Goal: Ask a question

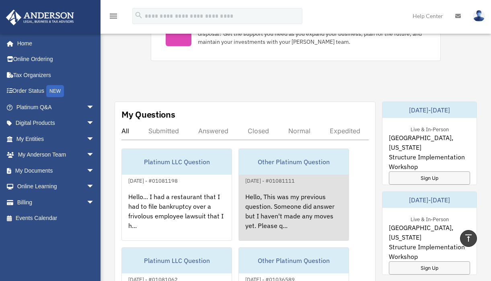
scroll to position [522, 0]
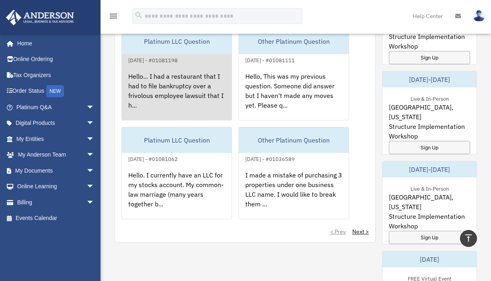
click at [213, 88] on div "Hello... I had a restaurant that I had to file bankruptcy over a frivolous empl…" at bounding box center [177, 96] width 110 height 63
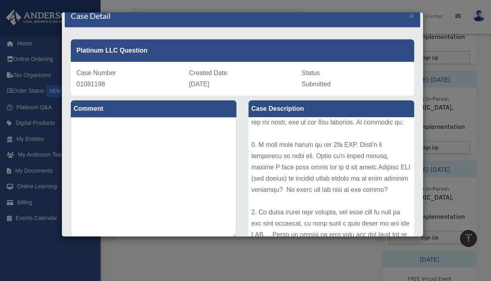
scroll to position [0, 0]
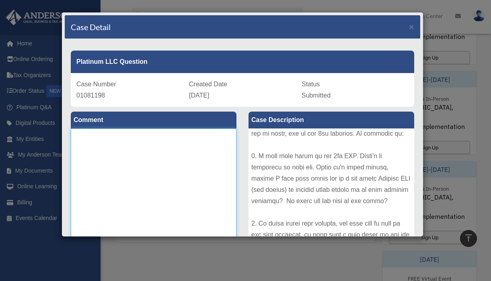
click at [168, 148] on textarea at bounding box center [154, 189] width 166 height 121
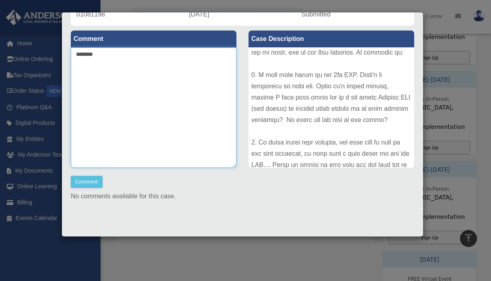
scroll to position [82, 0]
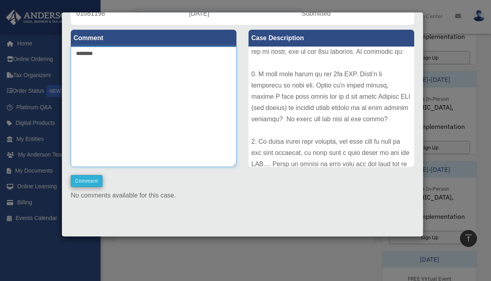
type textarea "********"
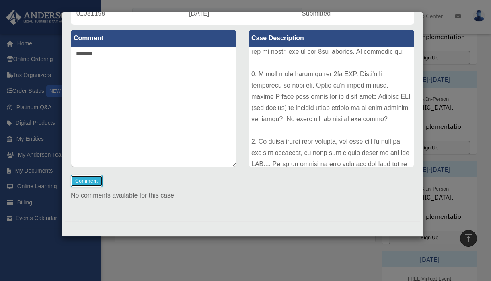
click at [86, 180] on button "Comment" at bounding box center [87, 181] width 32 height 12
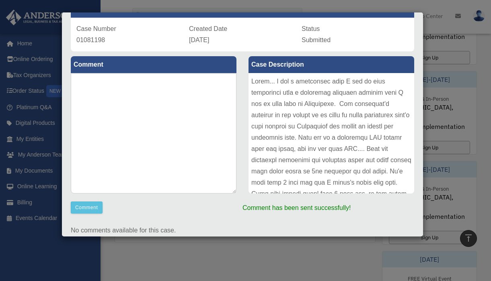
scroll to position [42, 0]
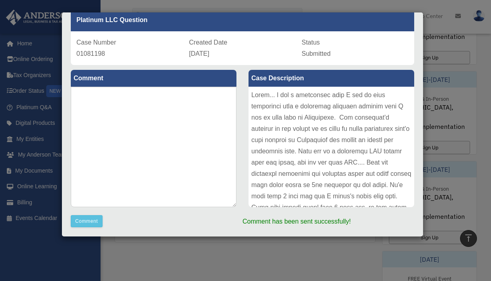
click at [424, 66] on div "Case Detail × Platinum LLC Question Case Number 01081198 Created Date [DATE] St…" at bounding box center [245, 140] width 491 height 281
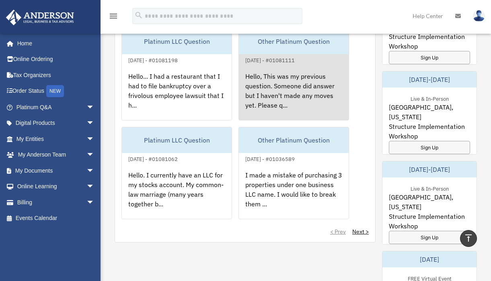
click at [293, 86] on div "Hello, This was my previous question. Someone did answer but I haven't made any…" at bounding box center [294, 96] width 110 height 63
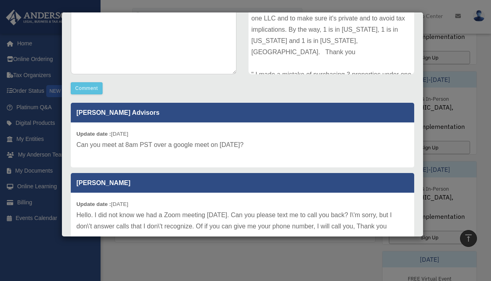
scroll to position [140, 0]
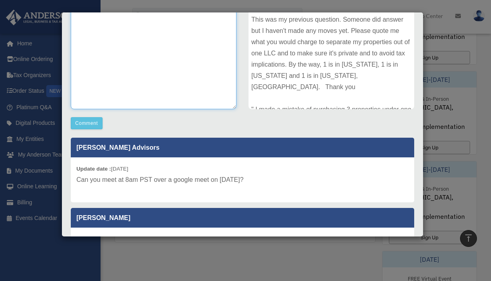
click at [152, 66] on textarea at bounding box center [154, 49] width 166 height 121
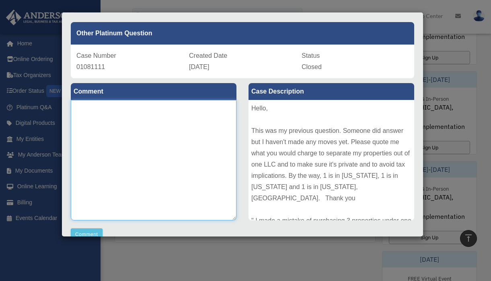
scroll to position [19, 0]
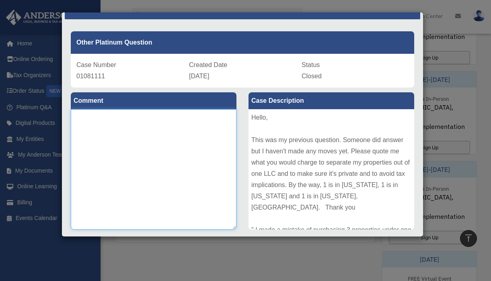
click at [102, 125] on textarea at bounding box center [154, 169] width 166 height 121
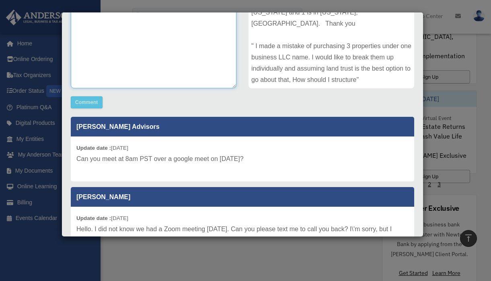
scroll to position [220, 0]
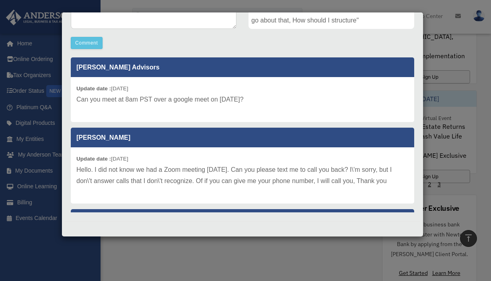
click at [380, 156] on div "Update date : [DATE] Hello. I did not know we had a Zoom meeting [DATE]. Can yo…" at bounding box center [242, 175] width 343 height 56
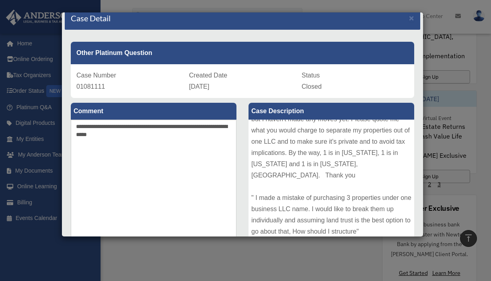
scroll to position [0, 0]
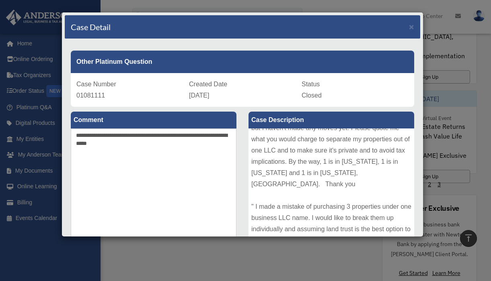
click at [349, 100] on div "Status Closed" at bounding box center [354, 90] width 107 height 23
click at [158, 147] on textarea "**********" at bounding box center [154, 189] width 166 height 121
click at [338, 107] on div "Case Description Hello, This was my previous question. Someone did answer but I…" at bounding box center [331, 181] width 178 height 148
click at [166, 143] on textarea "**********" at bounding box center [154, 189] width 166 height 121
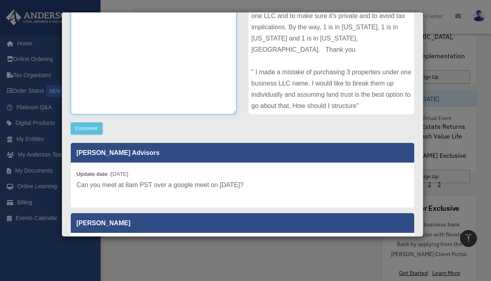
scroll to position [40, 0]
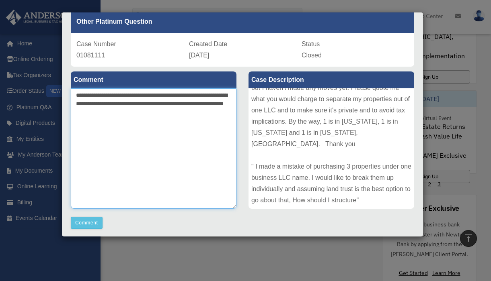
click at [99, 94] on textarea "**********" at bounding box center [154, 148] width 166 height 121
type textarea "**********"
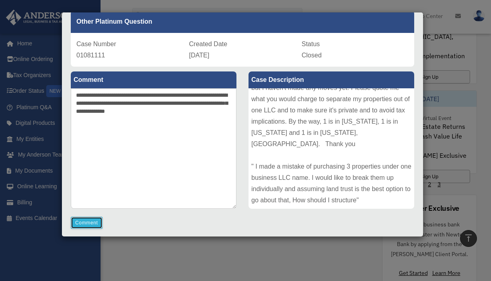
click at [90, 224] on button "Comment" at bounding box center [87, 223] width 32 height 12
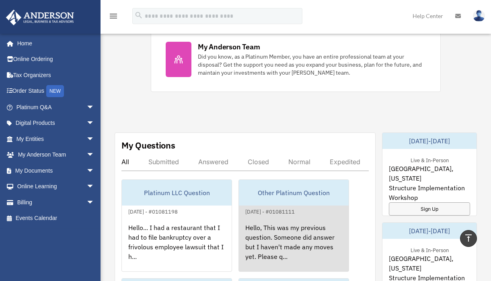
scroll to position [442, 0]
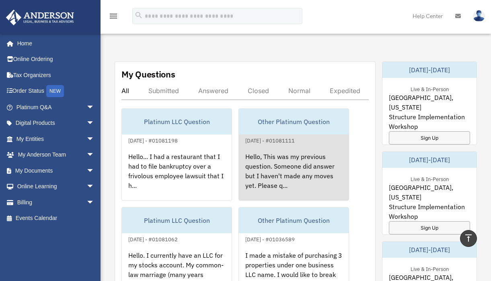
click at [284, 168] on div "Hello, This was my previous question. Someone did answer but I haven't made any…" at bounding box center [294, 176] width 110 height 63
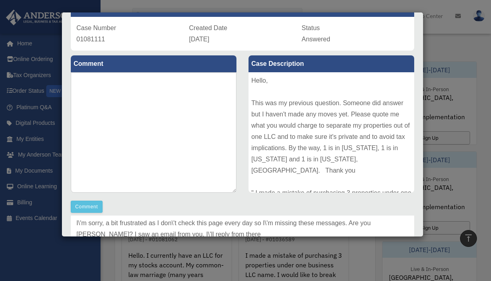
scroll to position [0, 0]
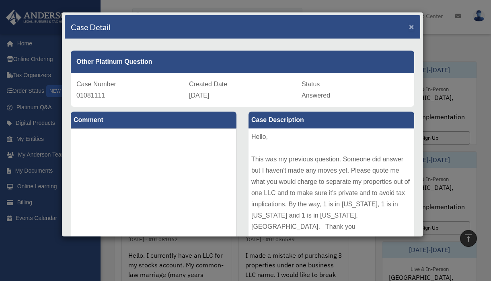
click at [409, 25] on span "×" at bounding box center [411, 26] width 5 height 9
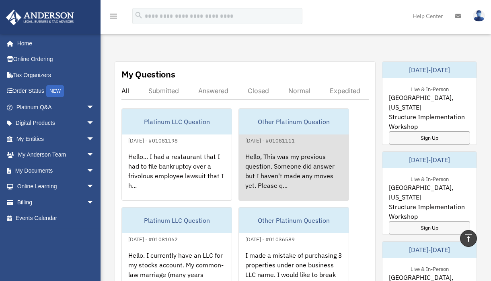
click at [295, 176] on div "Hello, This was my previous question. Someone did answer but I haven't made any…" at bounding box center [294, 176] width 110 height 63
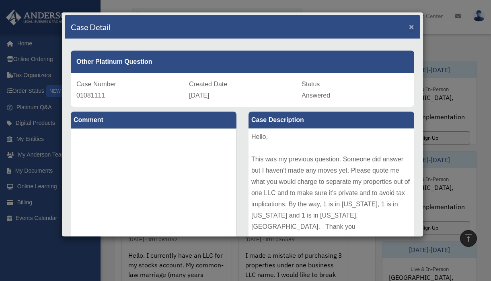
click at [409, 25] on span "×" at bounding box center [411, 26] width 5 height 9
